Goal: Find specific page/section: Find specific page/section

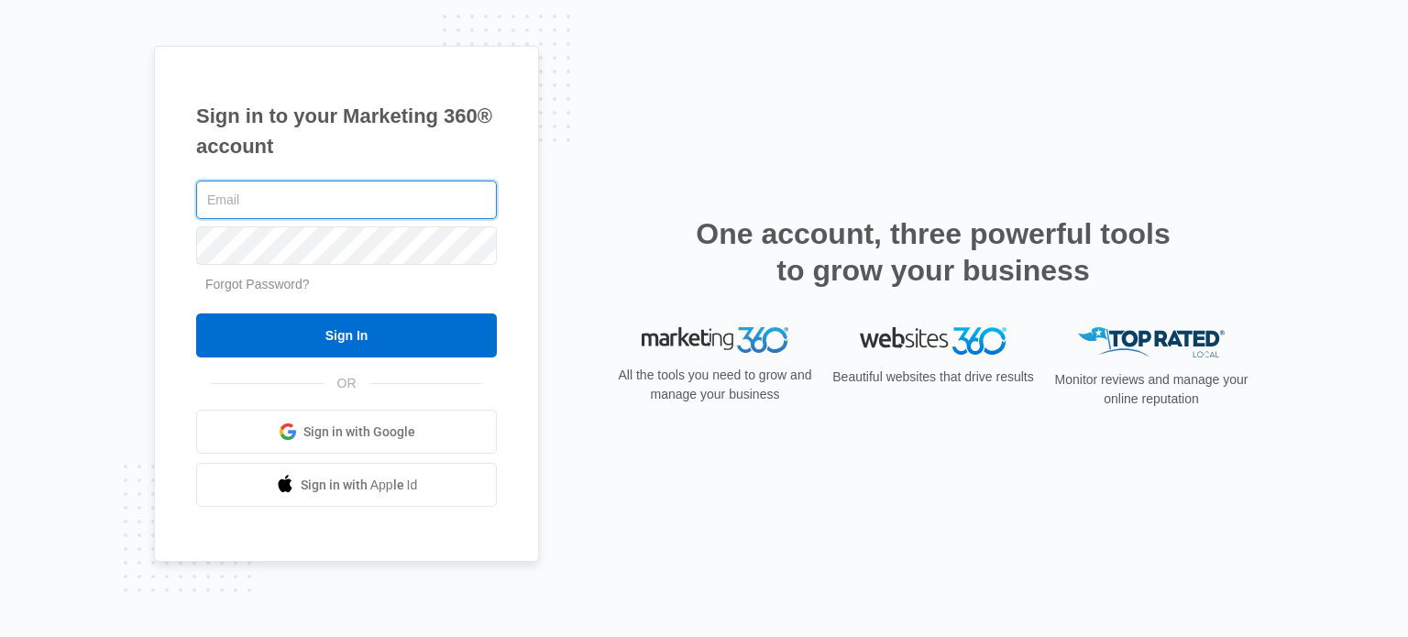
type input "[EMAIL_ADDRESS][DOMAIN_NAME]"
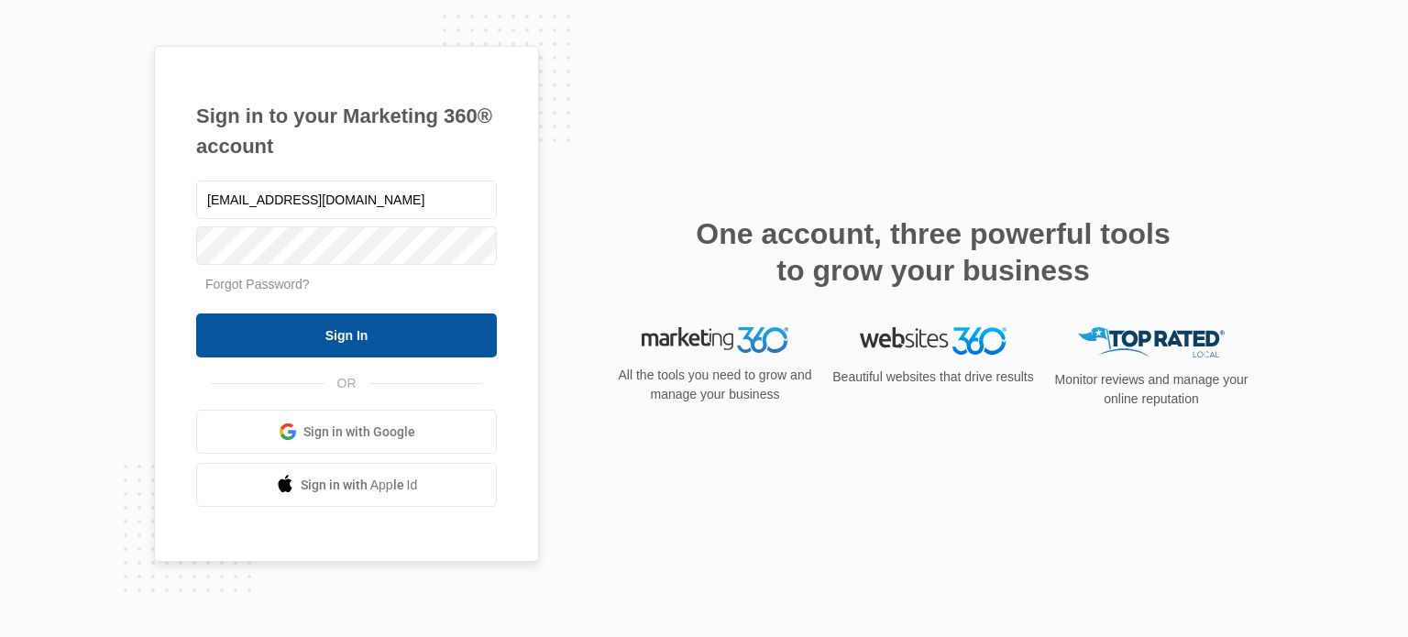
click at [403, 345] on input "Sign In" at bounding box center [346, 335] width 301 height 44
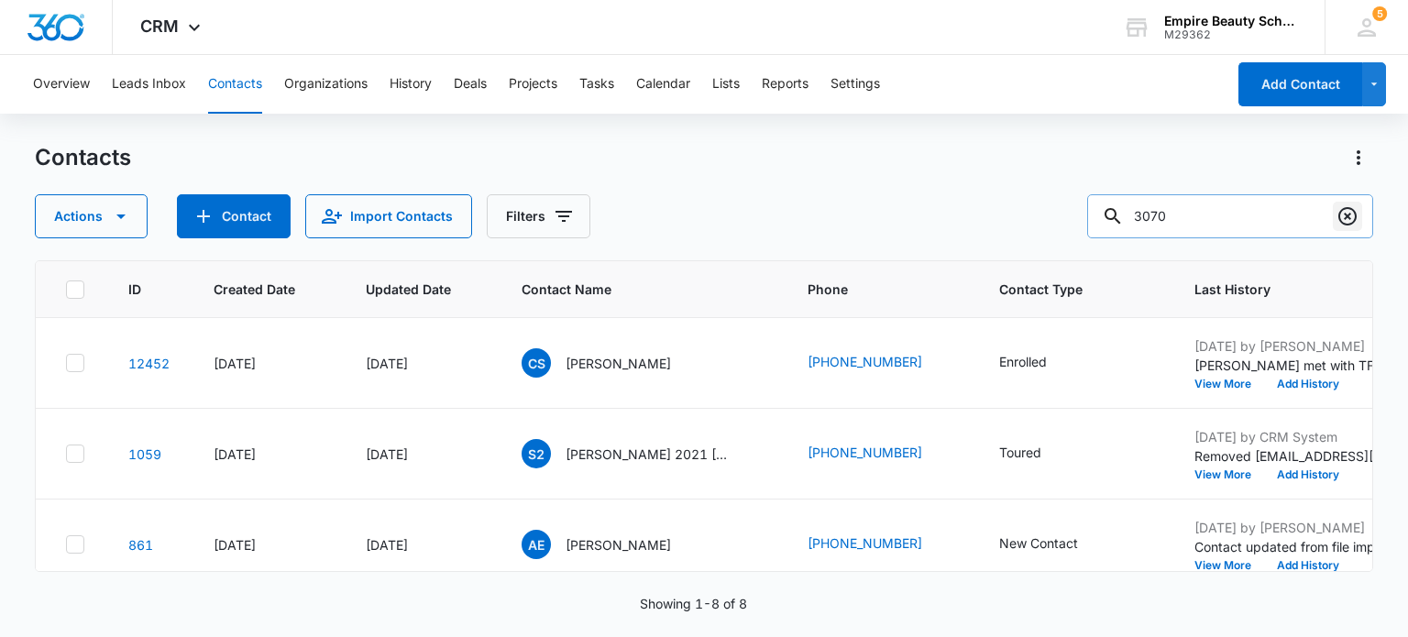
click at [1342, 207] on icon "Clear" at bounding box center [1347, 216] width 22 height 22
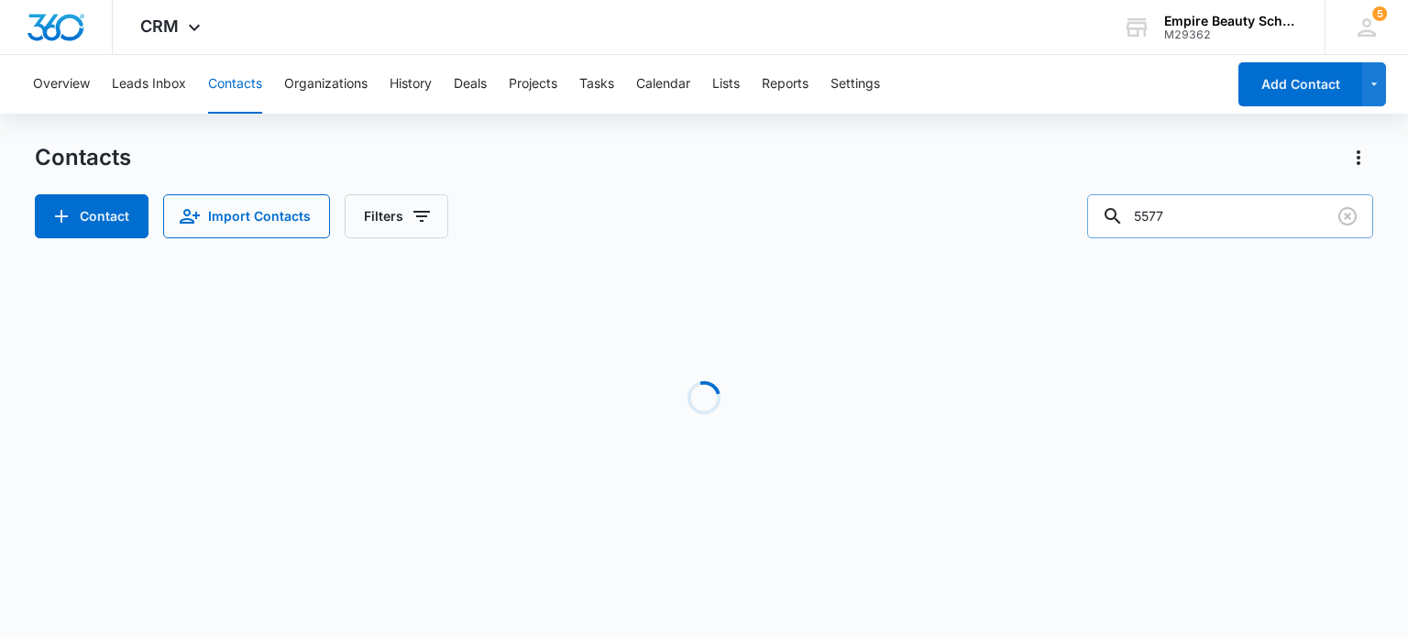
type input "5577"
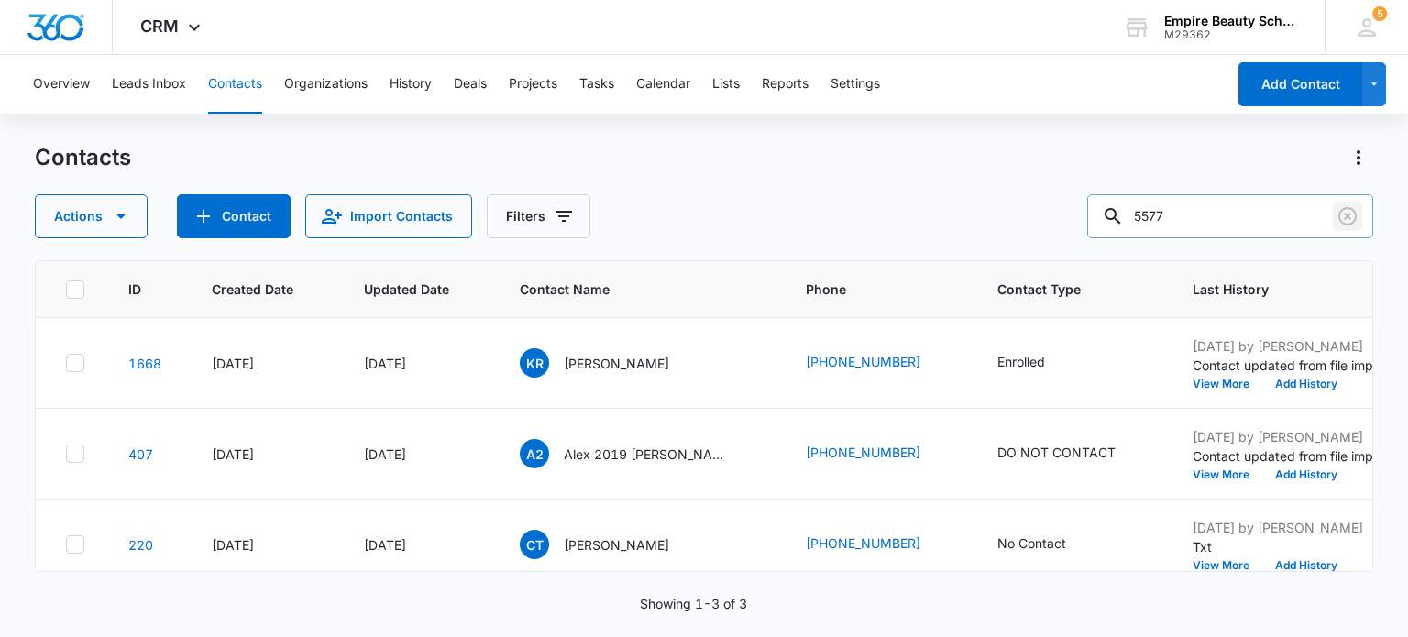
drag, startPoint x: 1352, startPoint y: 221, endPoint x: 1323, endPoint y: 216, distance: 28.8
click at [1353, 223] on icon "Clear" at bounding box center [1347, 216] width 22 height 22
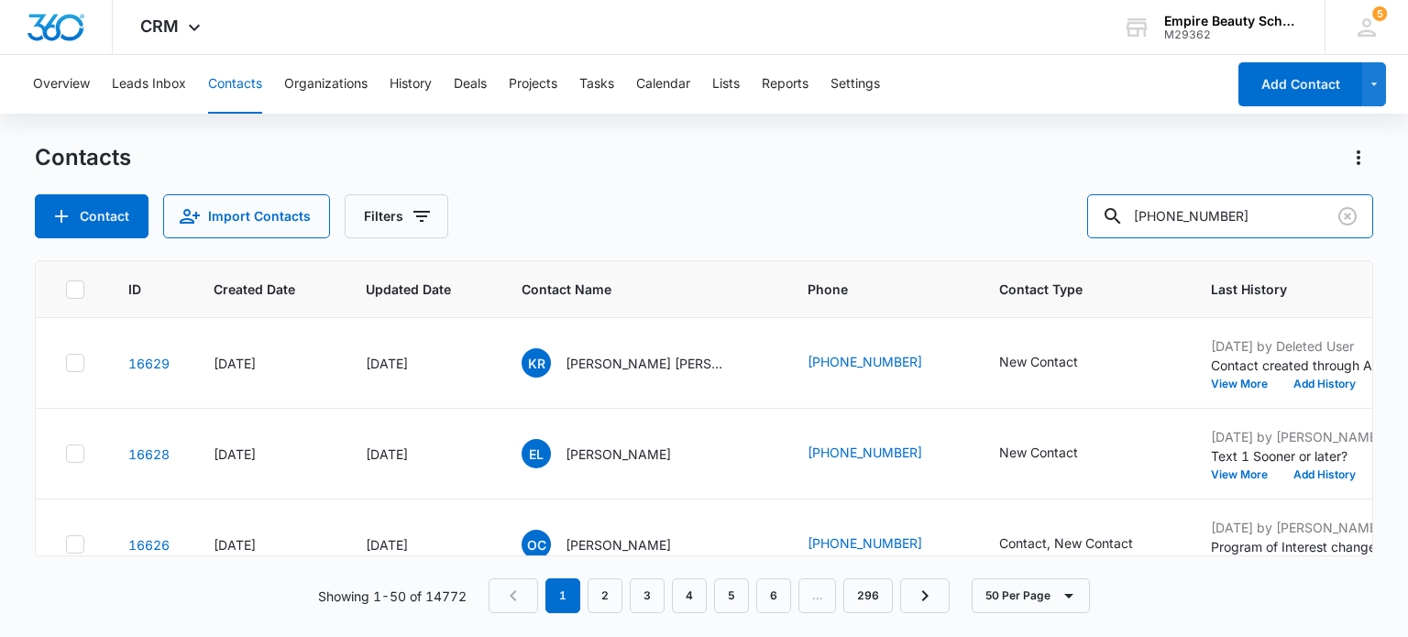
type input "[PHONE_NUMBER]"
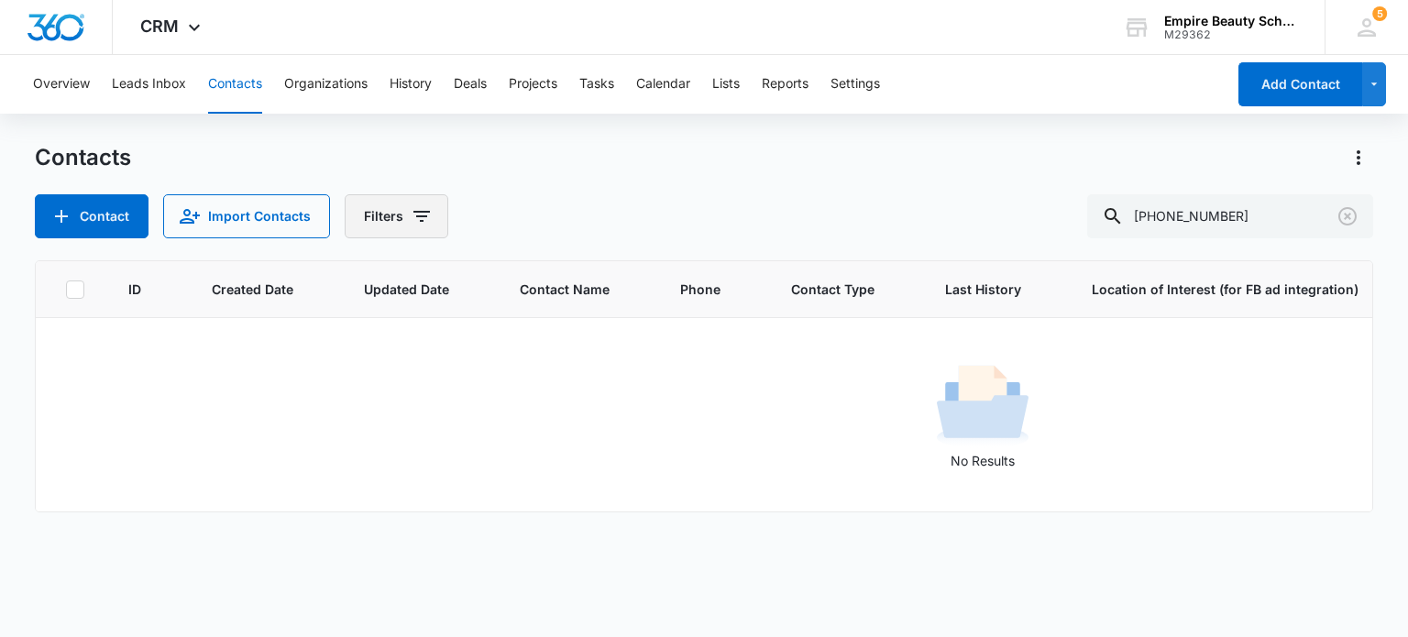
click at [412, 220] on icon "Filters" at bounding box center [422, 216] width 22 height 22
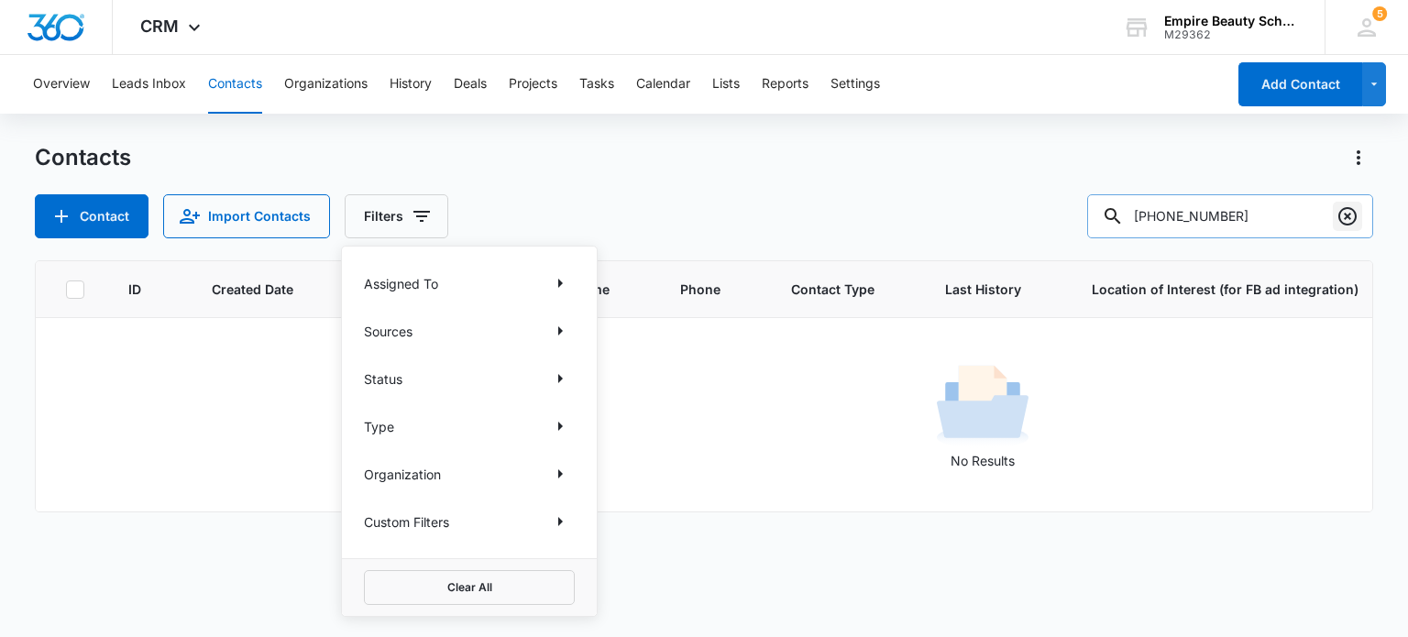
click at [1347, 212] on icon "Clear" at bounding box center [1347, 216] width 22 height 22
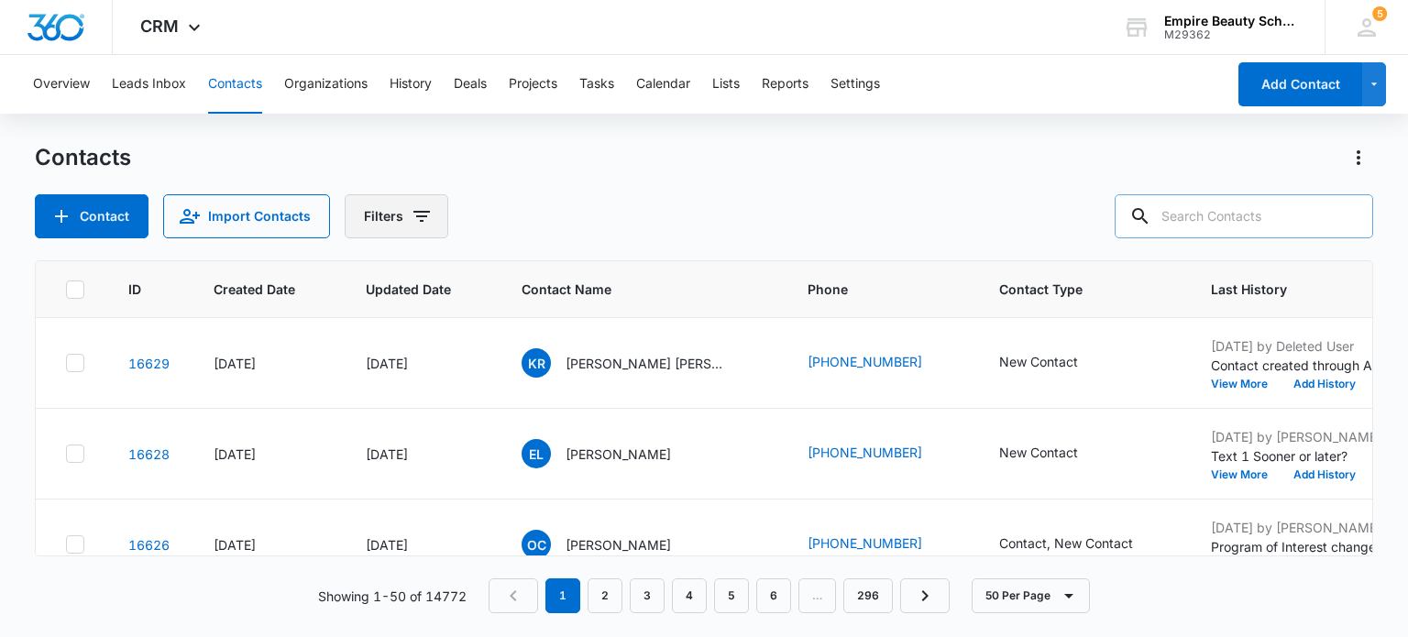
click at [419, 214] on icon "Filters" at bounding box center [422, 216] width 22 height 22
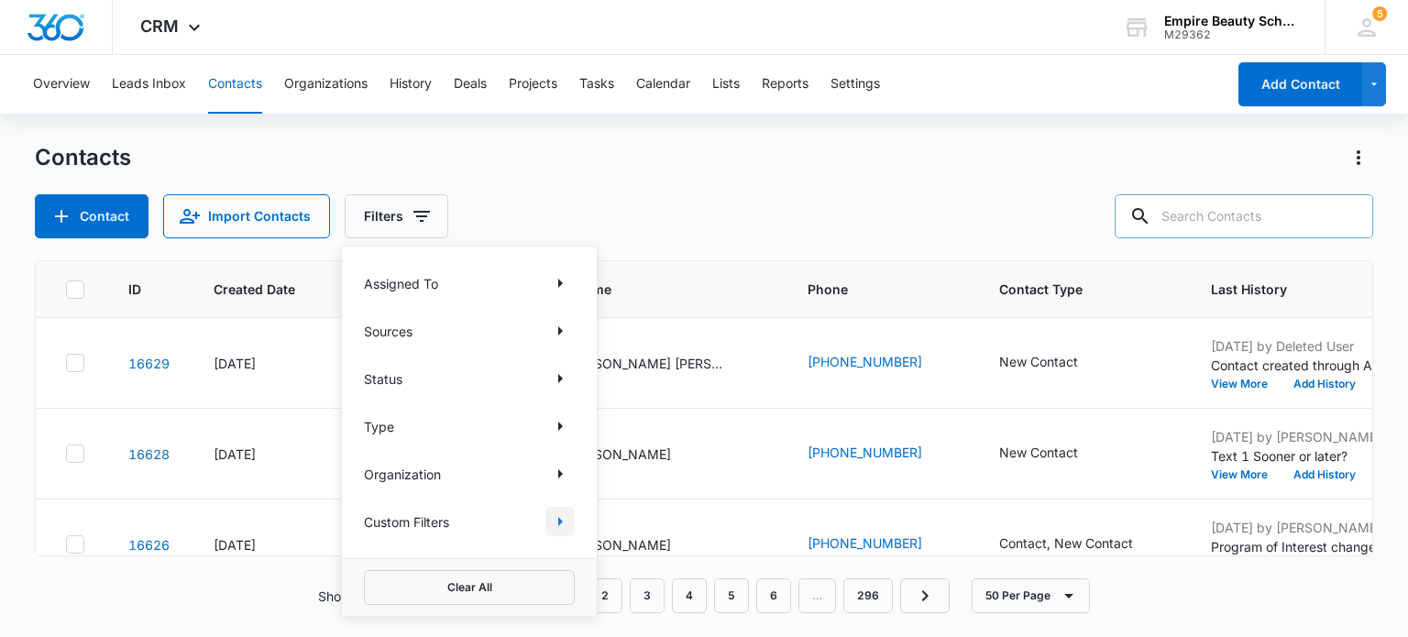
click at [549, 520] on icon "Show Custom Filters filters" at bounding box center [560, 521] width 22 height 22
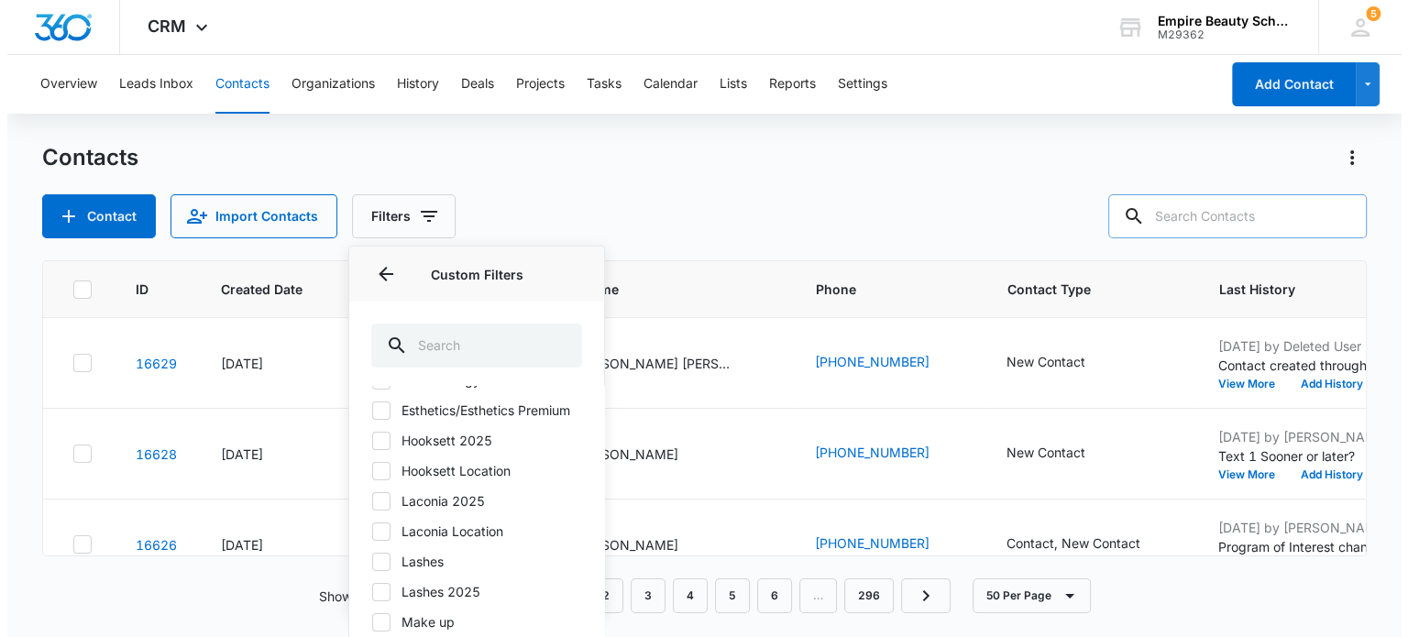
scroll to position [183, 0]
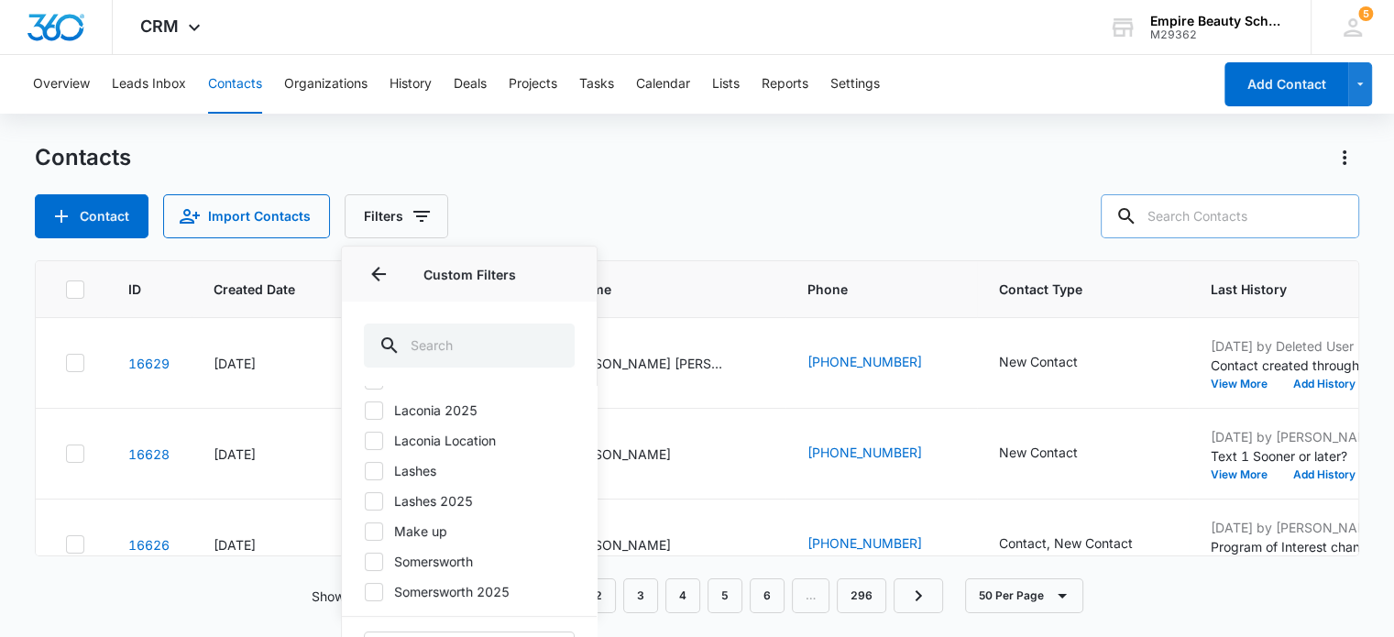
click at [470, 417] on label "Laconia 2025" at bounding box center [469, 409] width 211 height 19
click at [365, 411] on input "Laconia 2025" at bounding box center [364, 410] width 1 height 1
checkbox input "true"
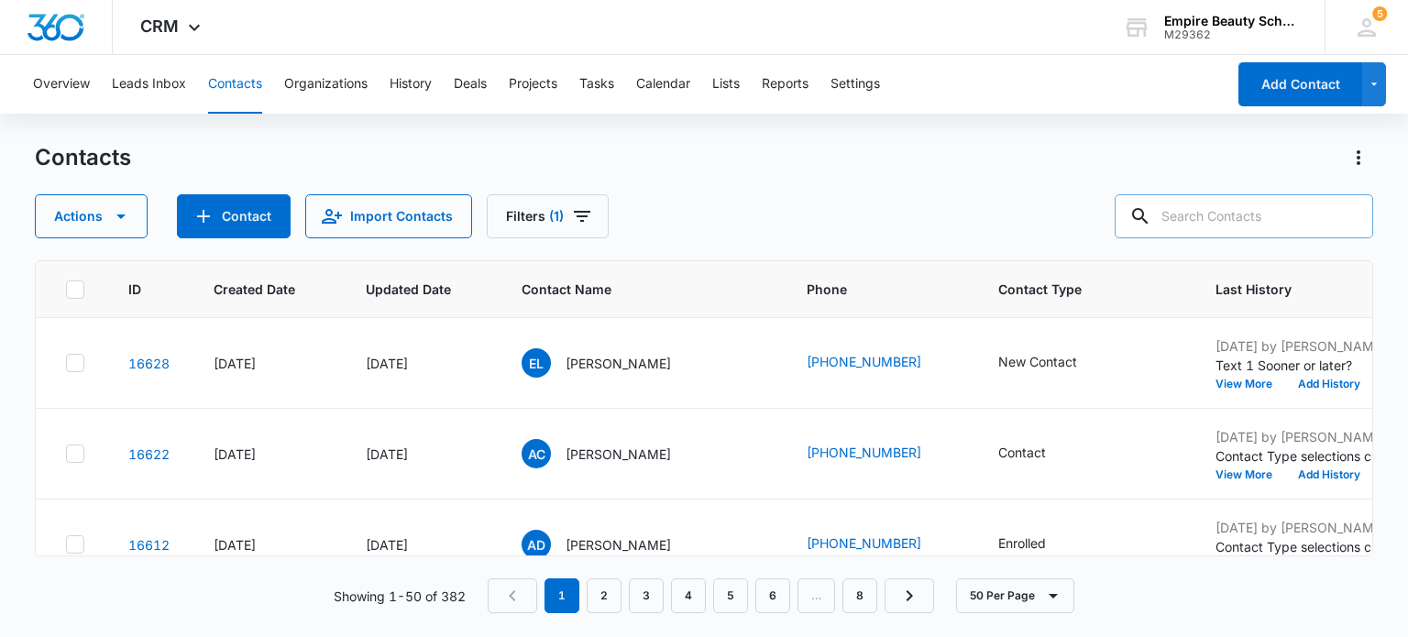
click at [854, 167] on div "Contacts" at bounding box center [703, 157] width 1337 height 29
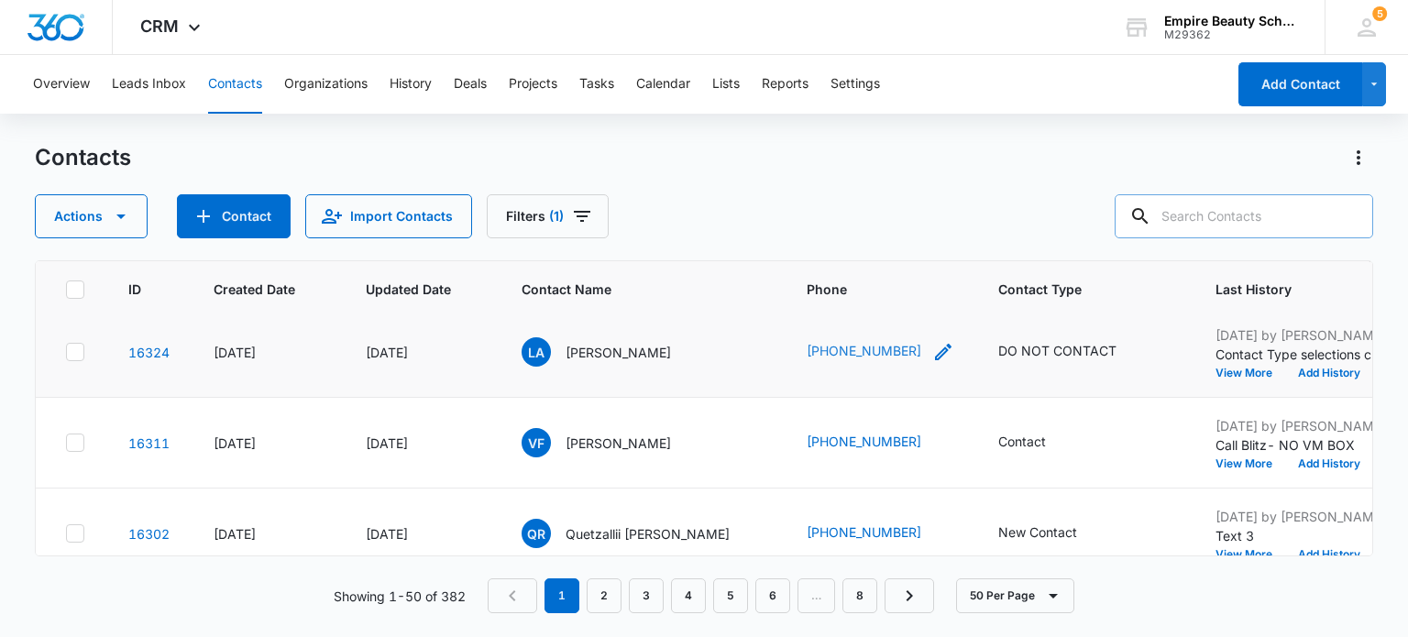
scroll to position [4302, 0]
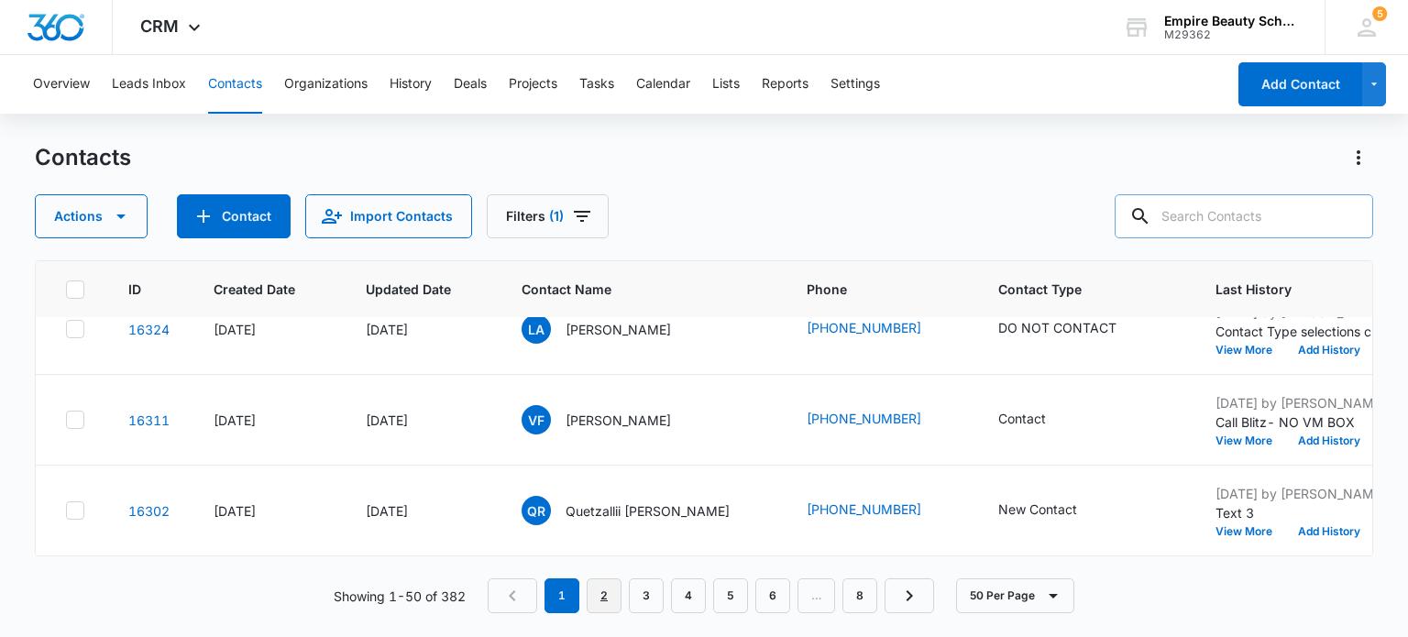
click at [601, 600] on link "2" at bounding box center [603, 595] width 35 height 35
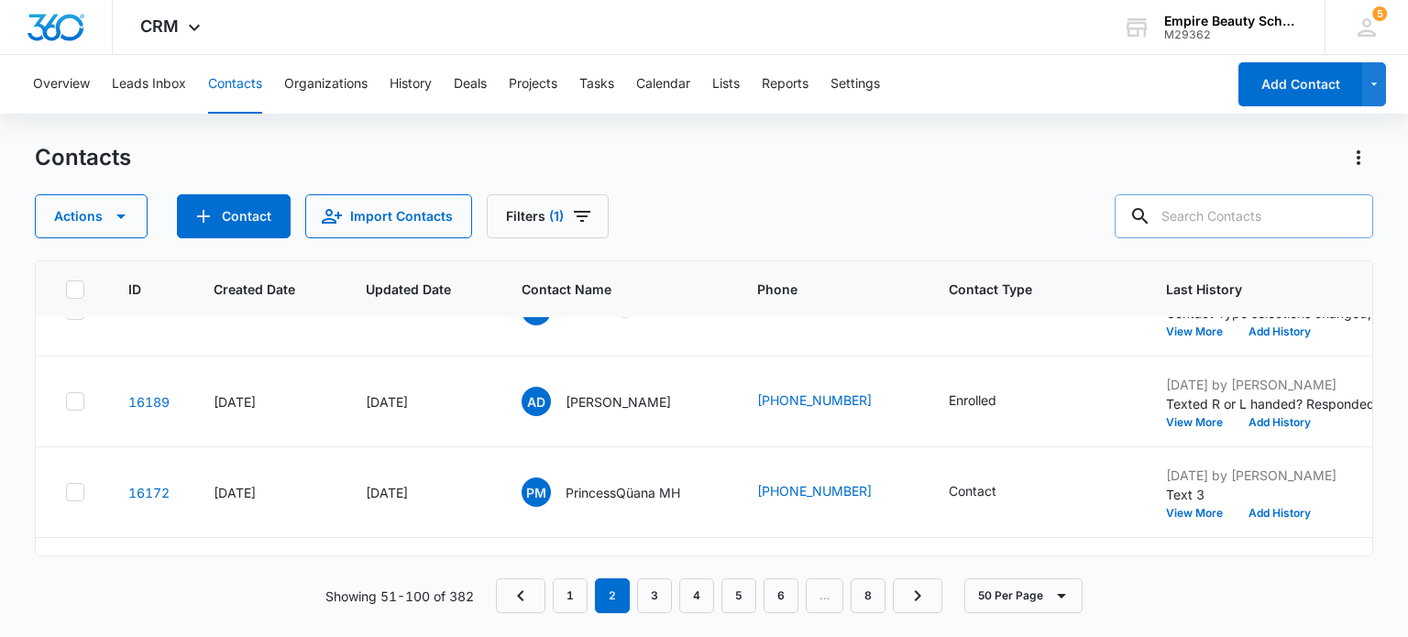
scroll to position [1833, 0]
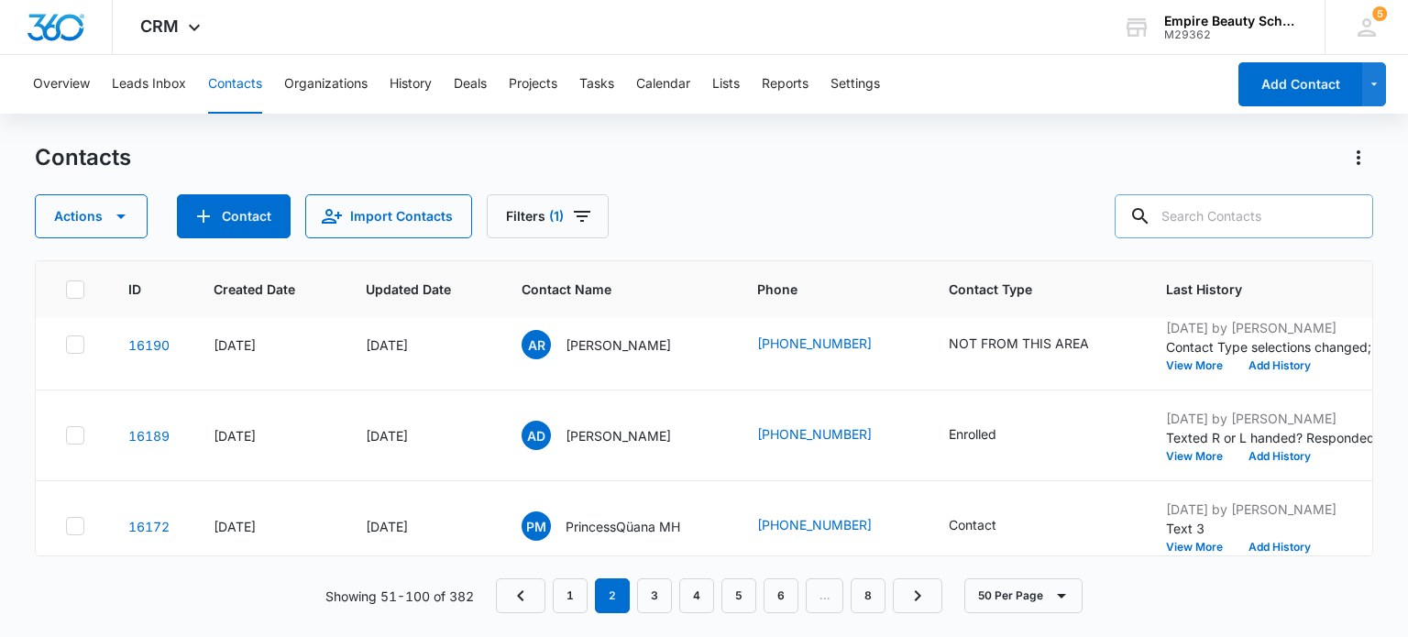
drag, startPoint x: 1232, startPoint y: 192, endPoint x: 1235, endPoint y: 219, distance: 26.8
click at [1232, 203] on div "Contacts Actions Contact Import Contacts Filters (1)" at bounding box center [703, 190] width 1337 height 95
click at [1260, 216] on input "text" at bounding box center [1243, 216] width 258 height 44
type input "5577"
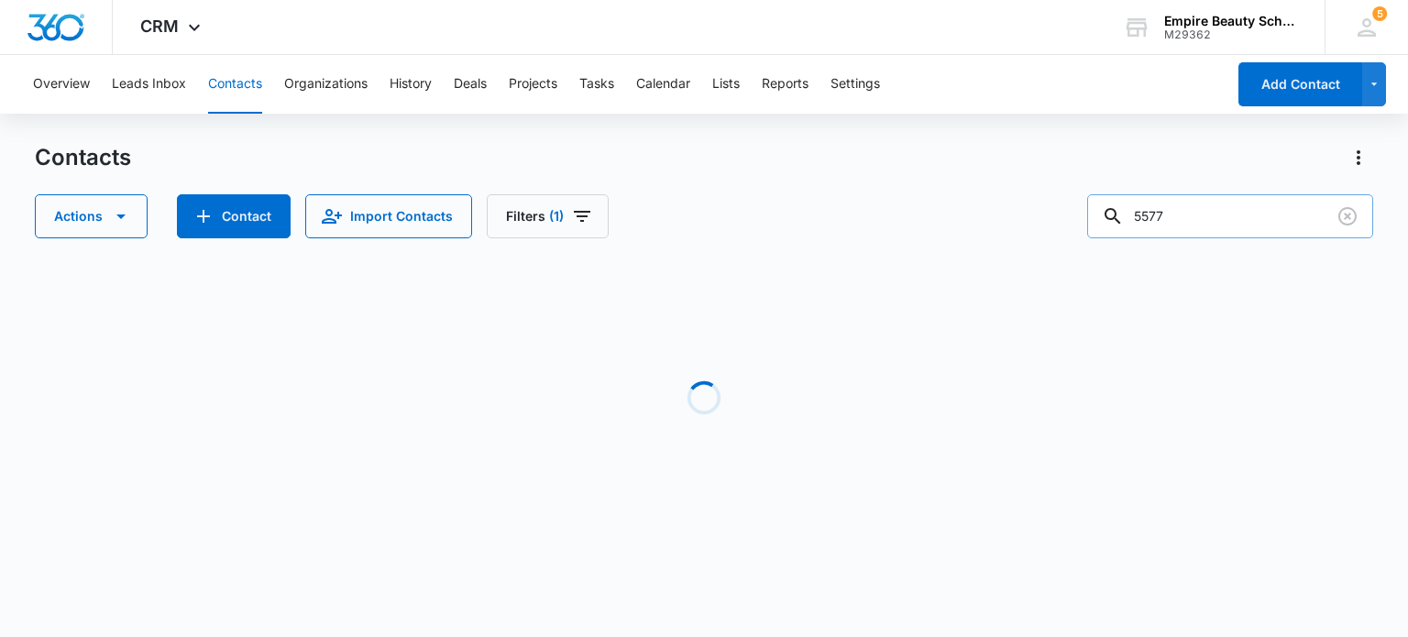
scroll to position [0, 0]
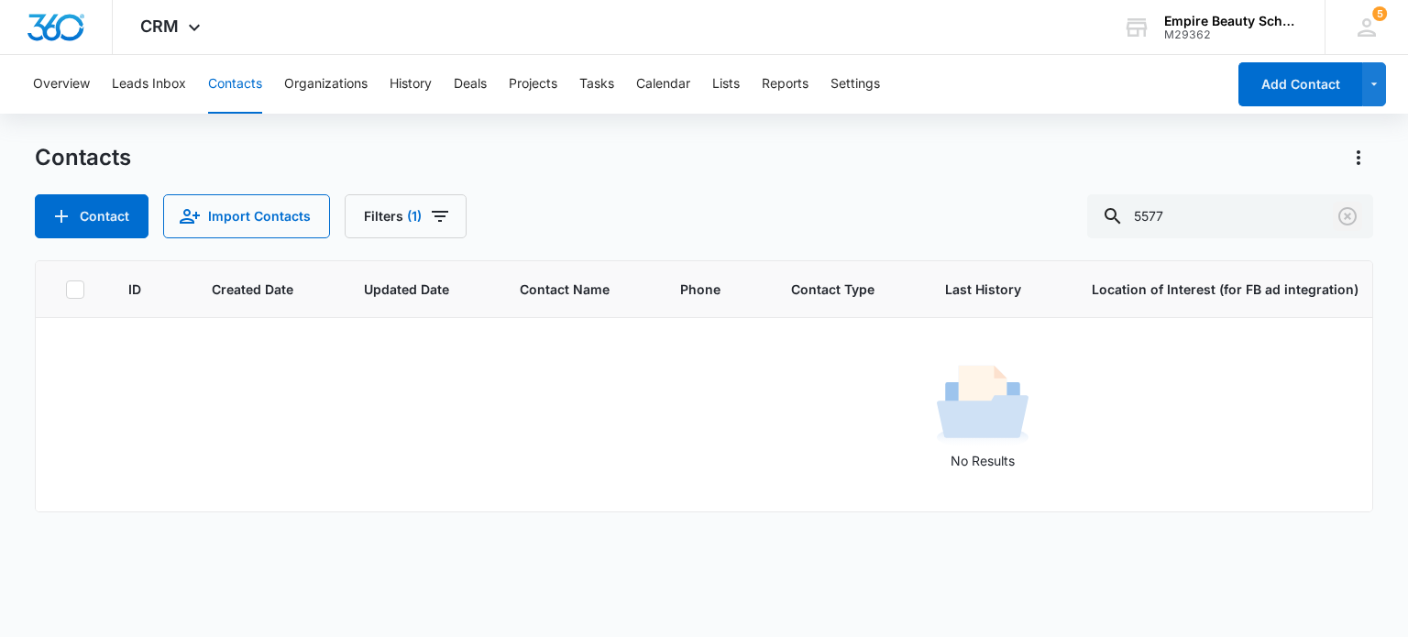
drag, startPoint x: 1343, startPoint y: 221, endPoint x: 1147, endPoint y: 231, distance: 196.4
click at [1343, 222] on icon "Clear" at bounding box center [1347, 216] width 22 height 22
